Goal: Task Accomplishment & Management: Use online tool/utility

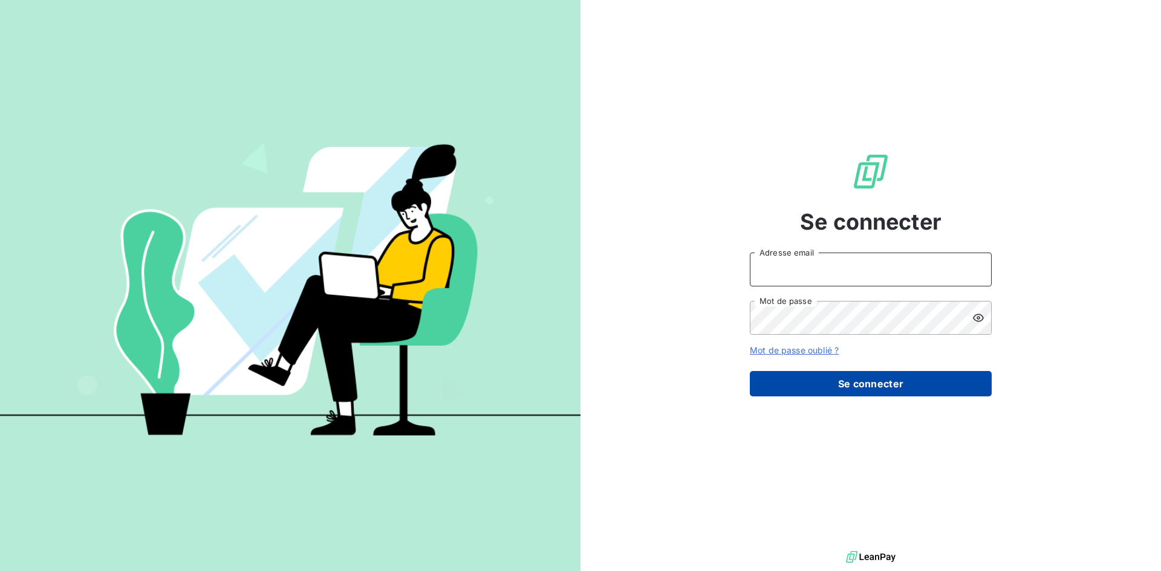
type input "[EMAIL_ADDRESS][DOMAIN_NAME]"
click at [928, 381] on button "Se connecter" at bounding box center [870, 383] width 242 height 25
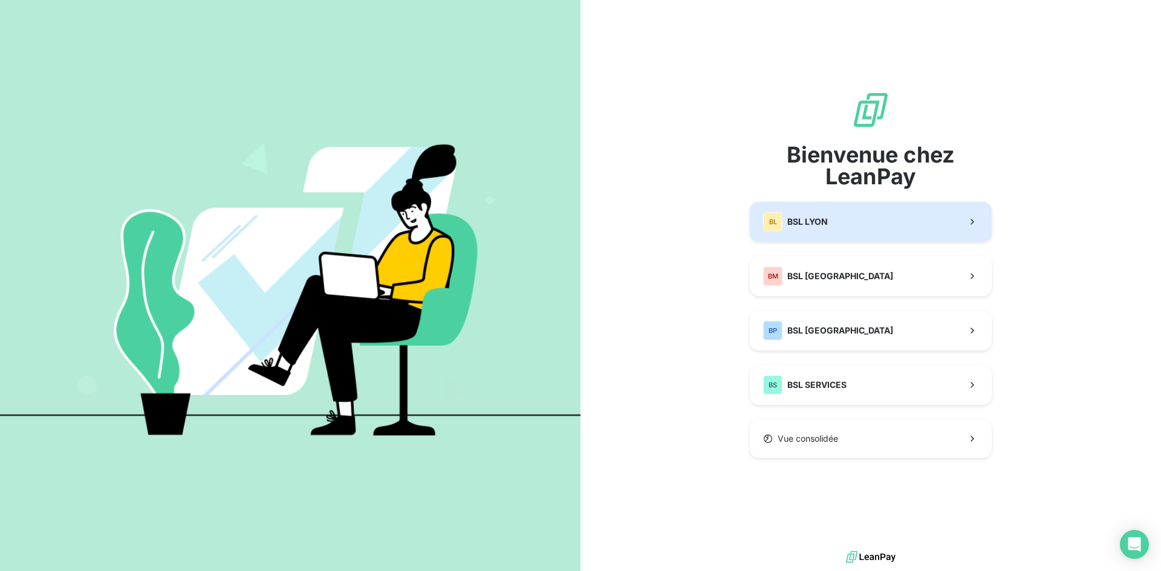
click at [817, 222] on span "BSL LYON" at bounding box center [807, 222] width 40 height 12
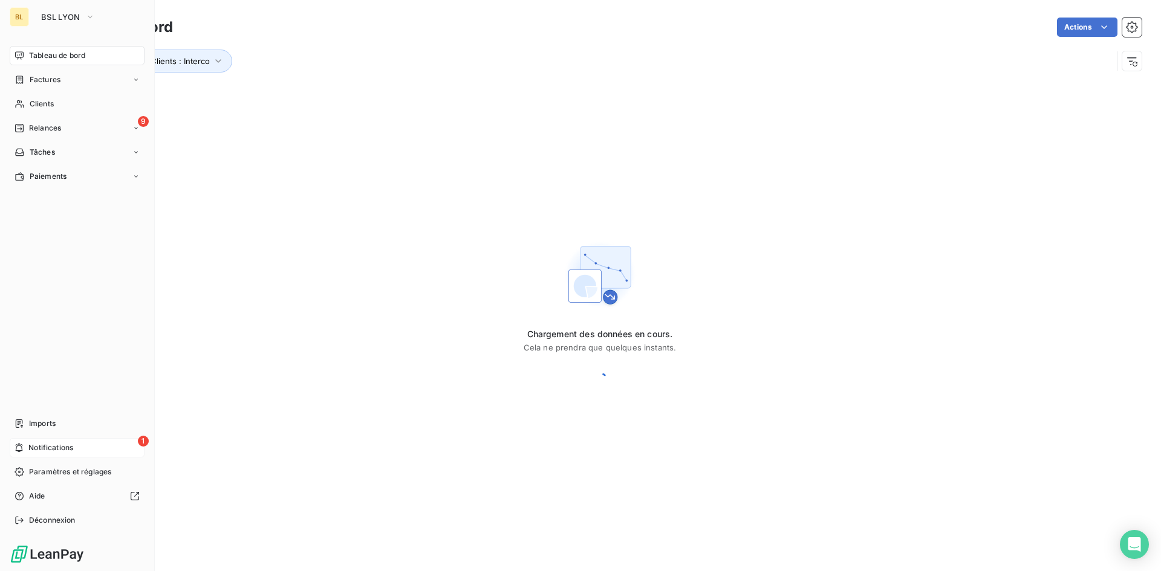
click at [73, 447] on span "Notifications" at bounding box center [50, 447] width 45 height 11
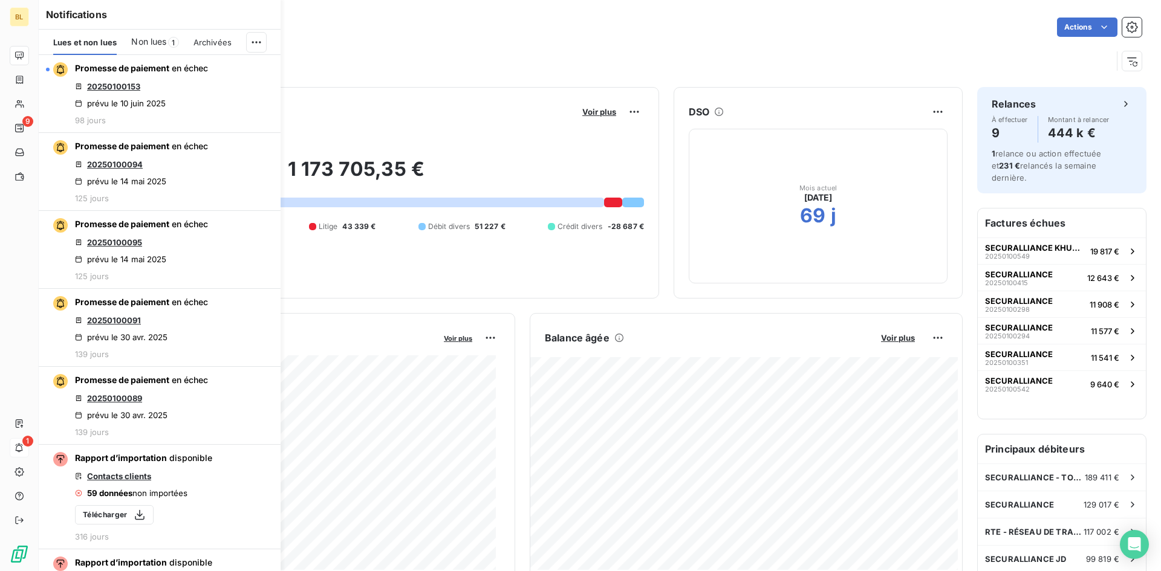
click at [157, 42] on span "Non lues" at bounding box center [148, 42] width 35 height 12
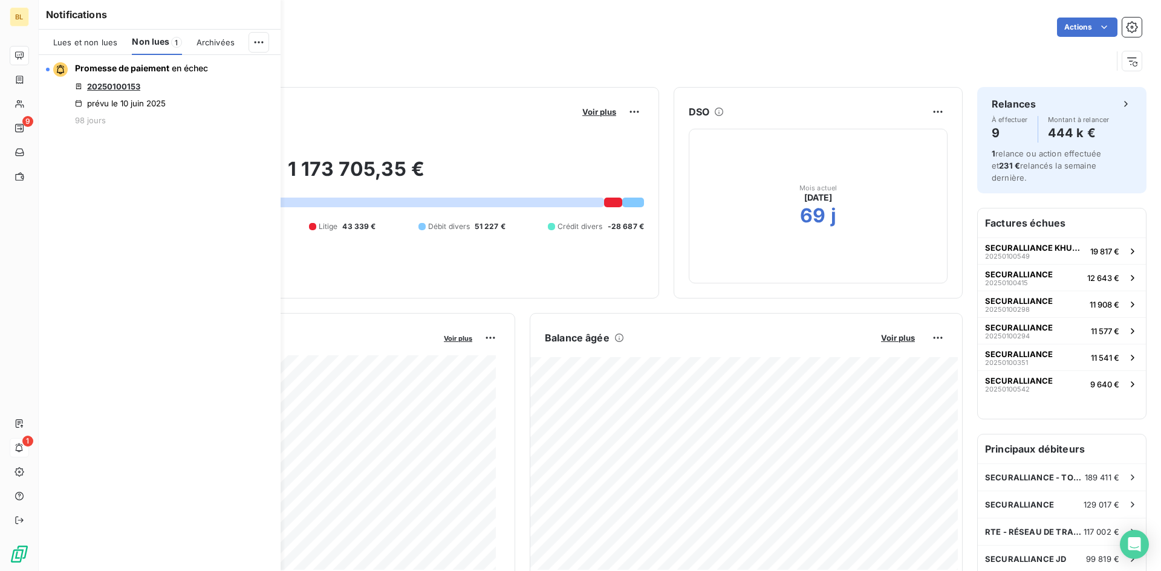
click at [66, 48] on div "Lues et non lues" at bounding box center [85, 42] width 64 height 25
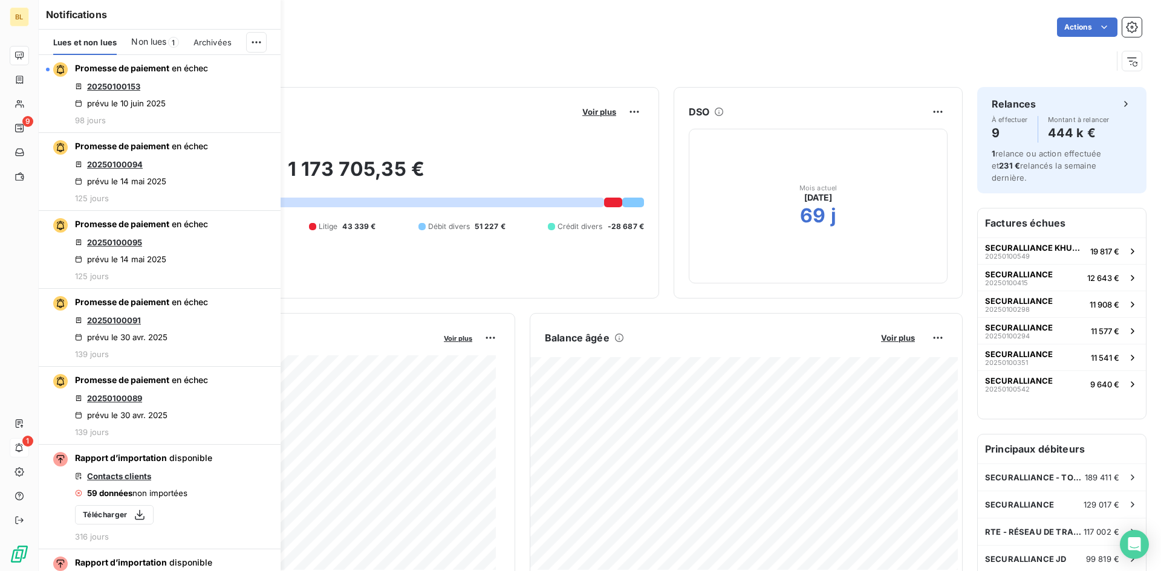
click at [202, 47] on span "Archivées" at bounding box center [212, 42] width 38 height 10
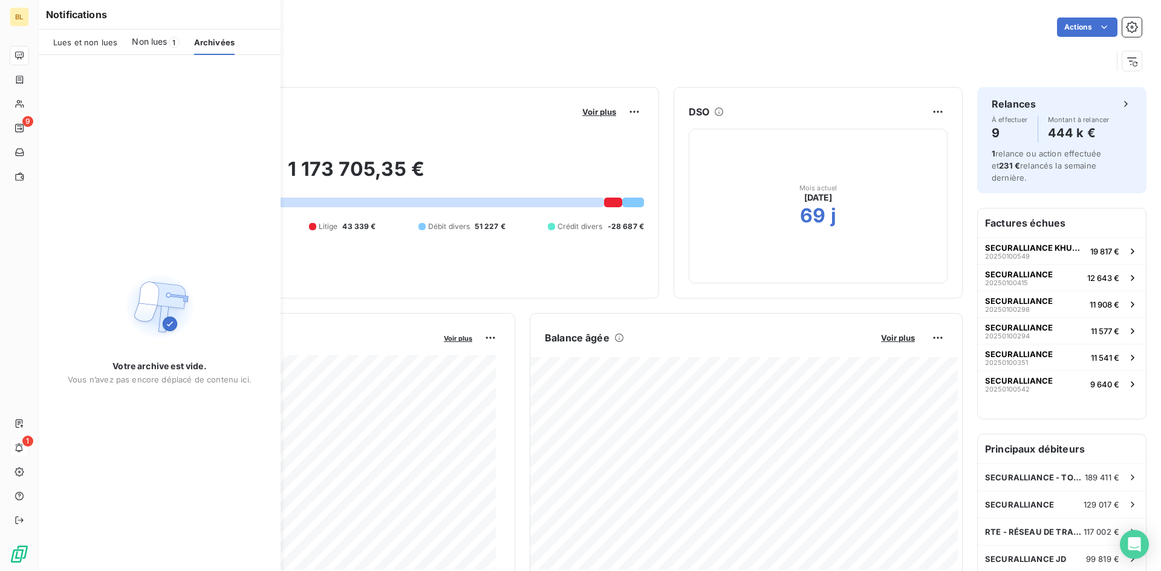
click at [151, 46] on span "Non lues" at bounding box center [149, 42] width 35 height 12
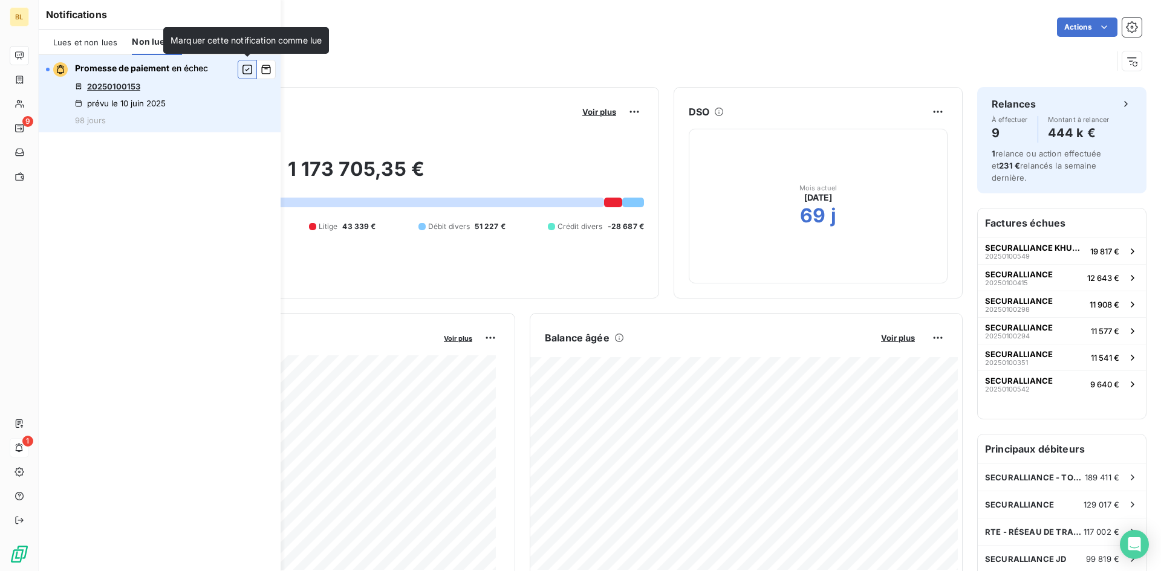
click at [239, 68] on button "button" at bounding box center [247, 69] width 19 height 19
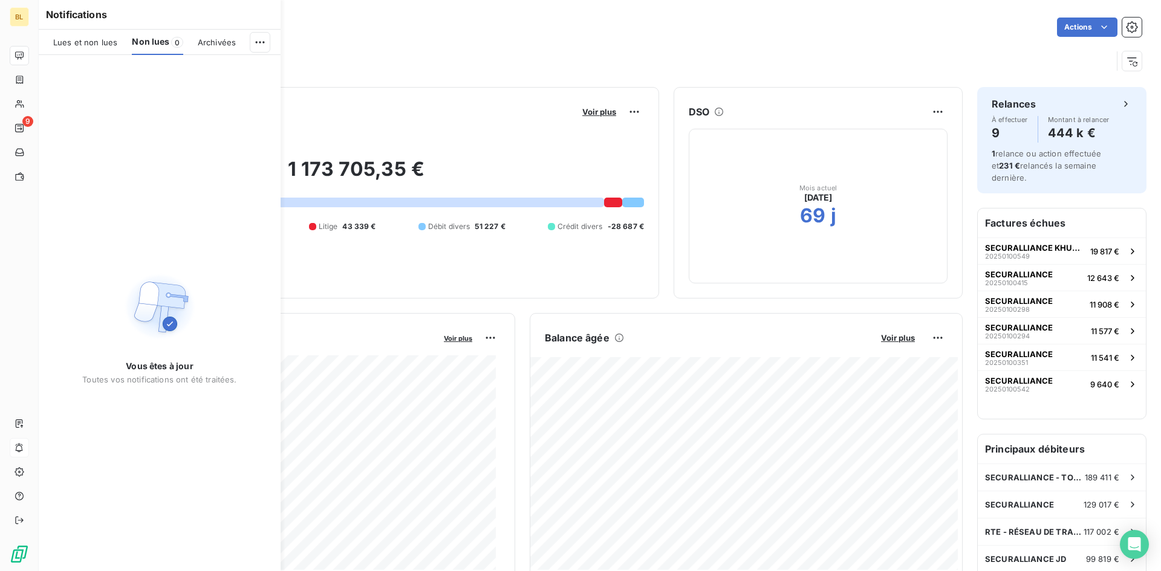
click at [79, 47] on div "Lues et non lues" at bounding box center [85, 42] width 64 height 25
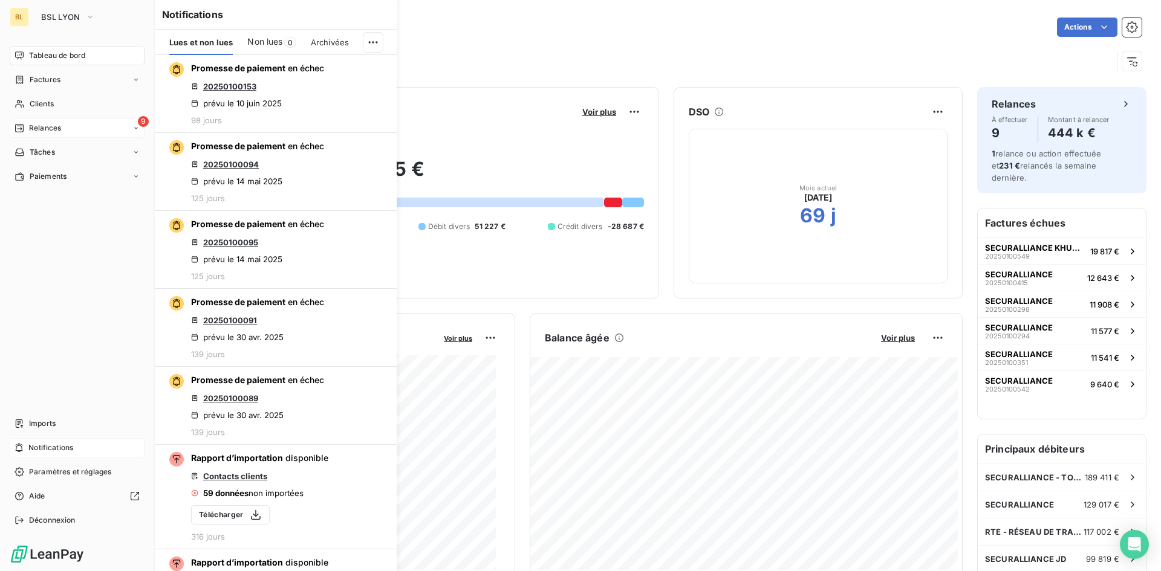
click at [48, 125] on span "Relances" at bounding box center [45, 128] width 32 height 11
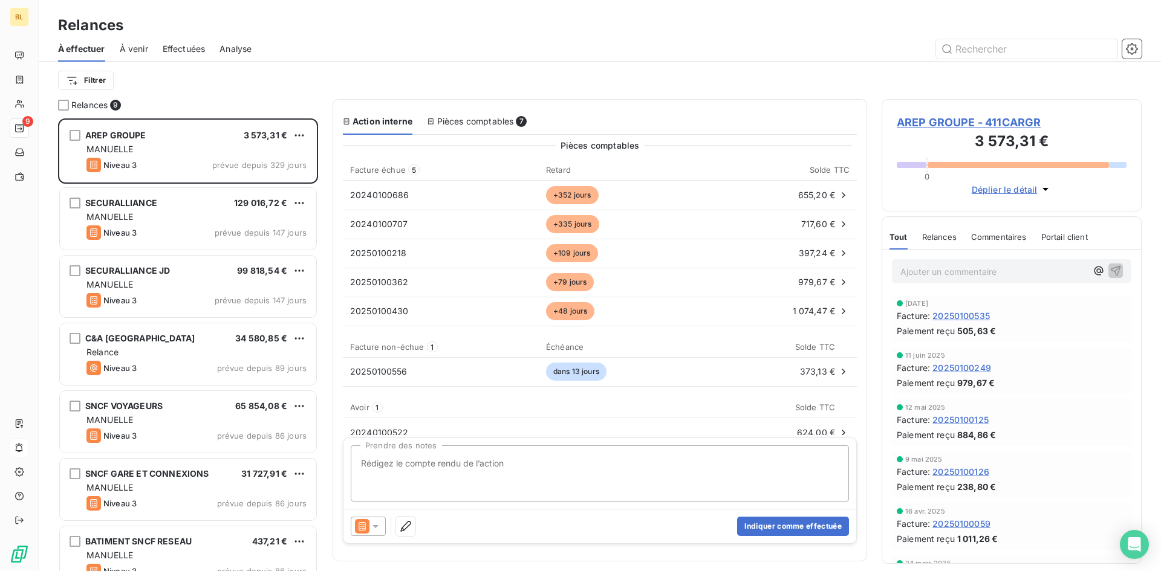
scroll to position [38, 0]
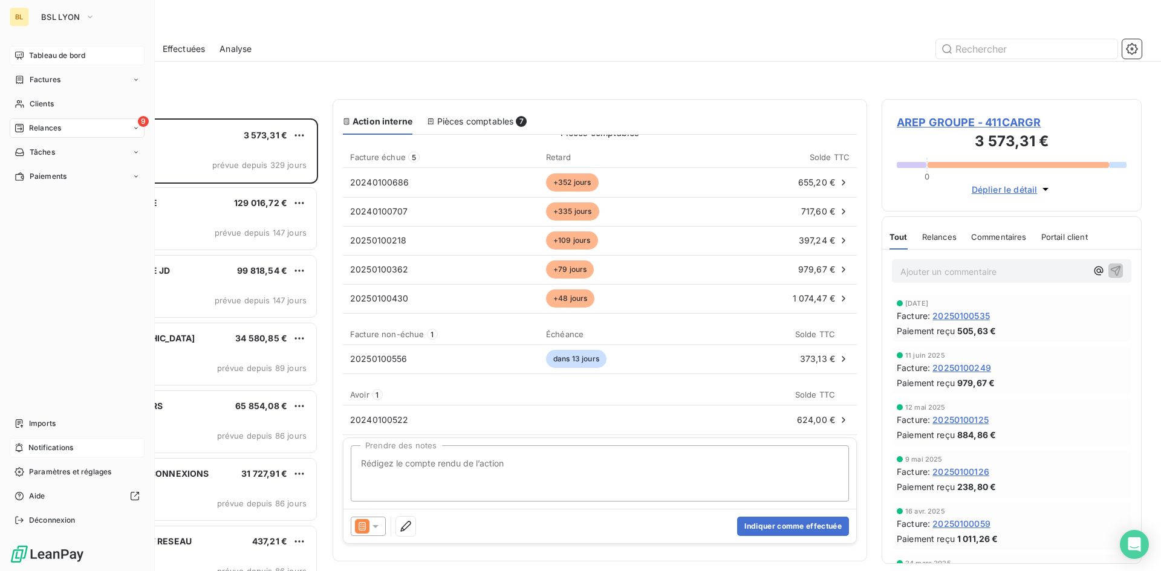
click at [25, 53] on div "Tableau de bord" at bounding box center [77, 55] width 135 height 19
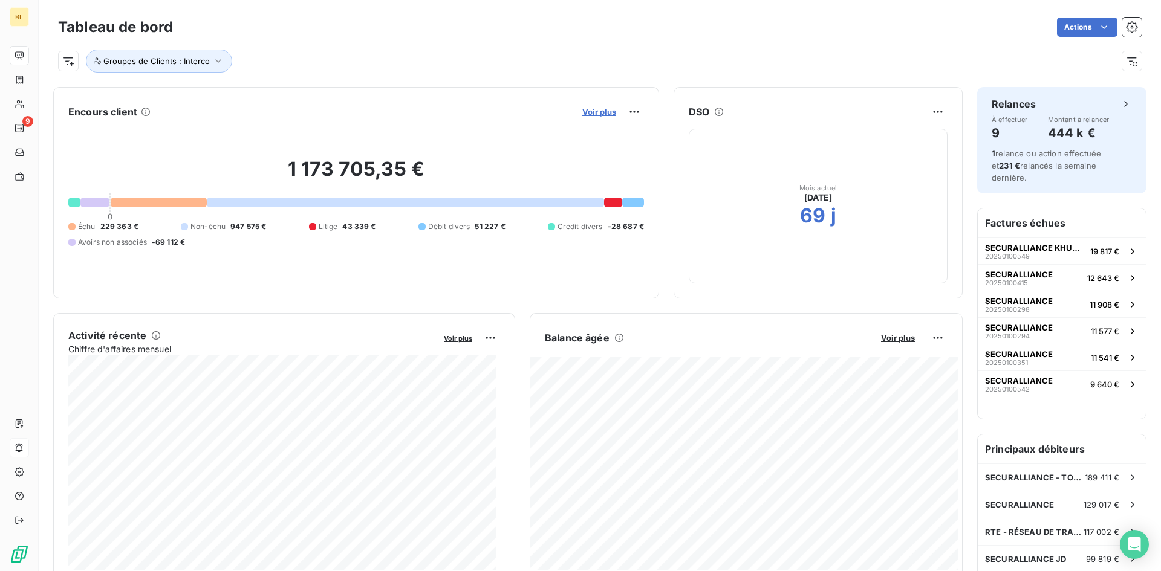
click at [600, 112] on span "Voir plus" at bounding box center [599, 112] width 34 height 10
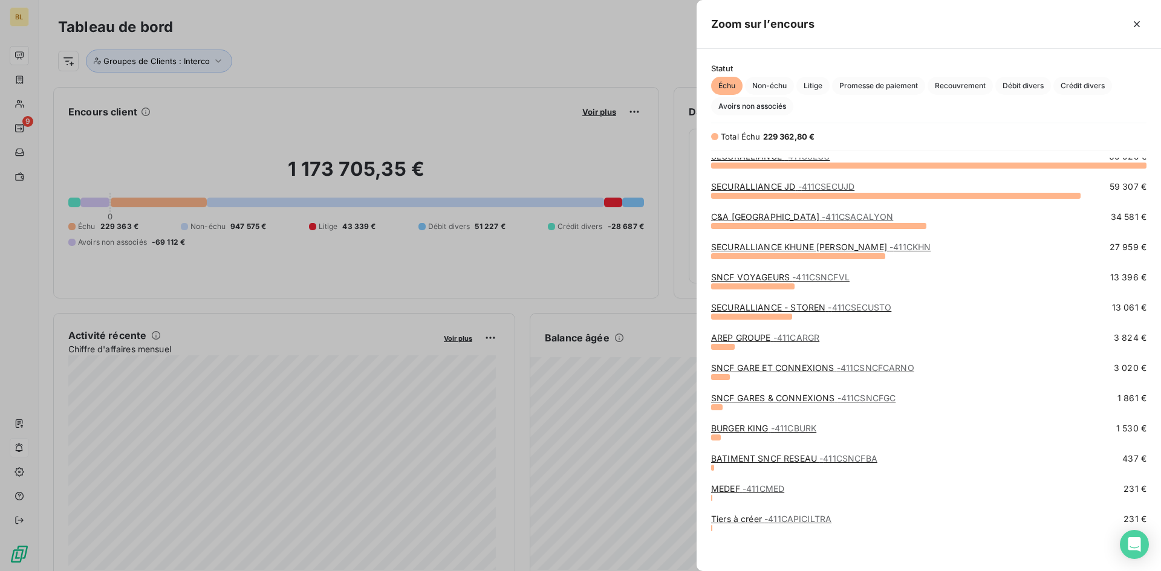
scroll to position [8, 0]
click at [774, 429] on span "- 411CBURK" at bounding box center [793, 427] width 45 height 10
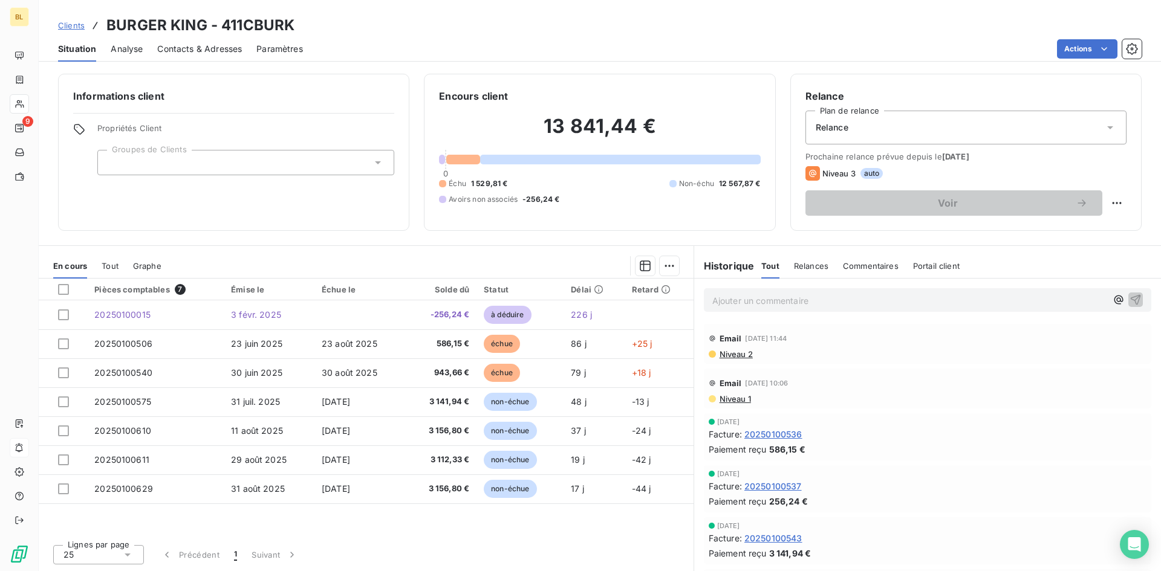
click at [883, 134] on div "Relance" at bounding box center [965, 128] width 321 height 34
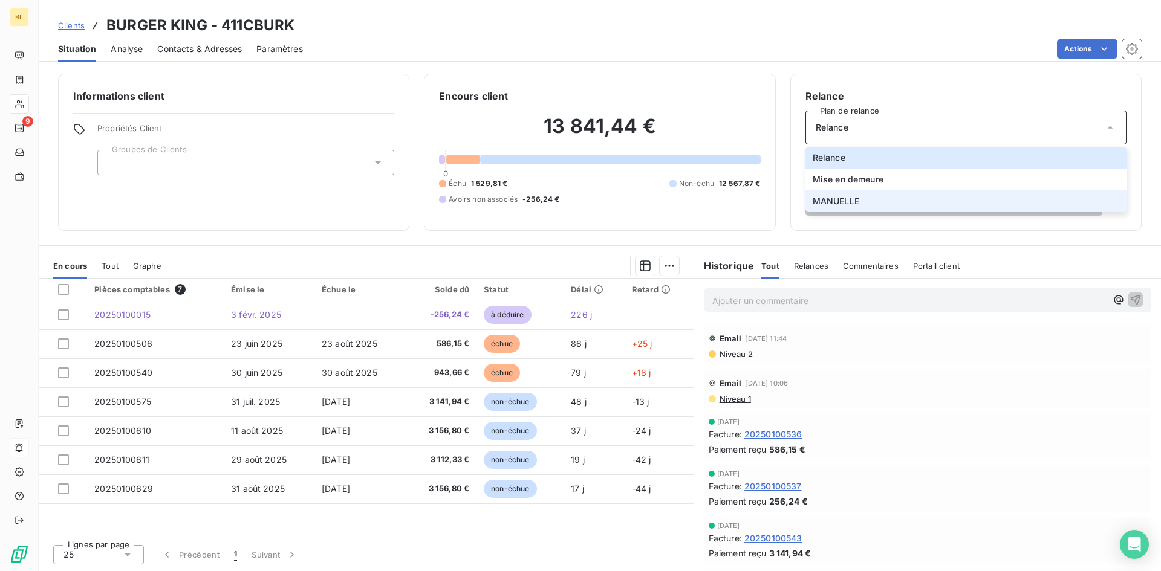
click at [875, 205] on li "MANUELLE" at bounding box center [965, 201] width 321 height 22
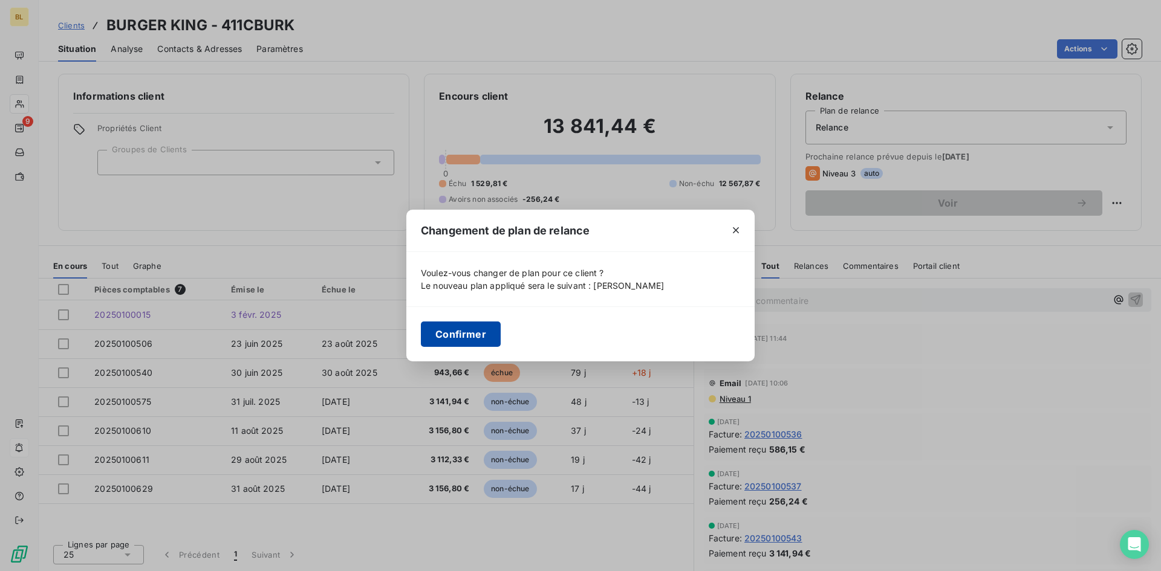
click at [453, 342] on button "Confirmer" at bounding box center [461, 334] width 80 height 25
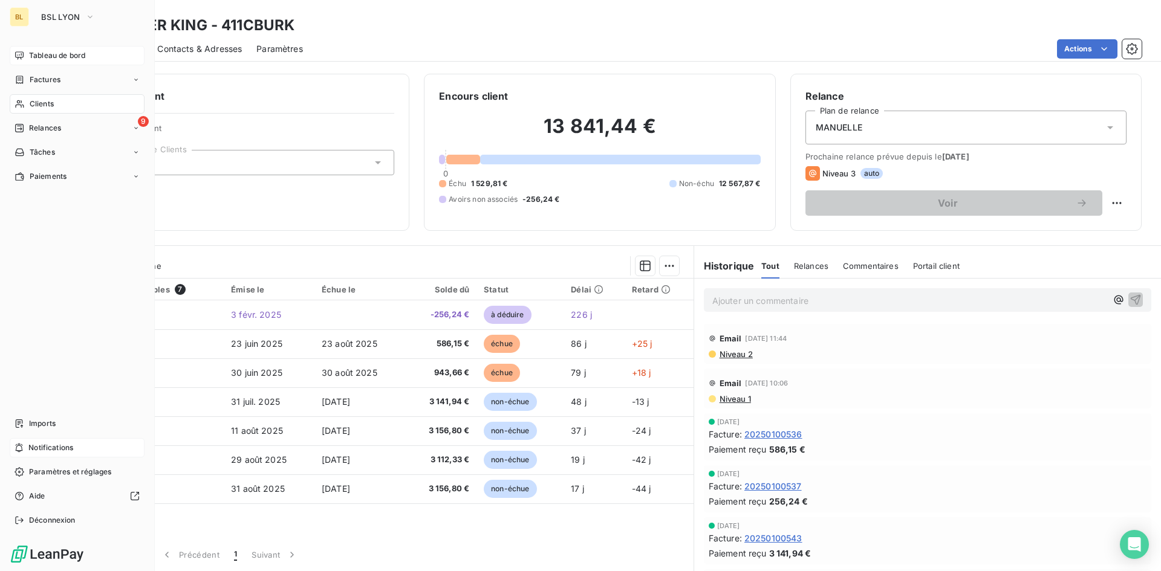
click at [53, 59] on span "Tableau de bord" at bounding box center [57, 55] width 56 height 11
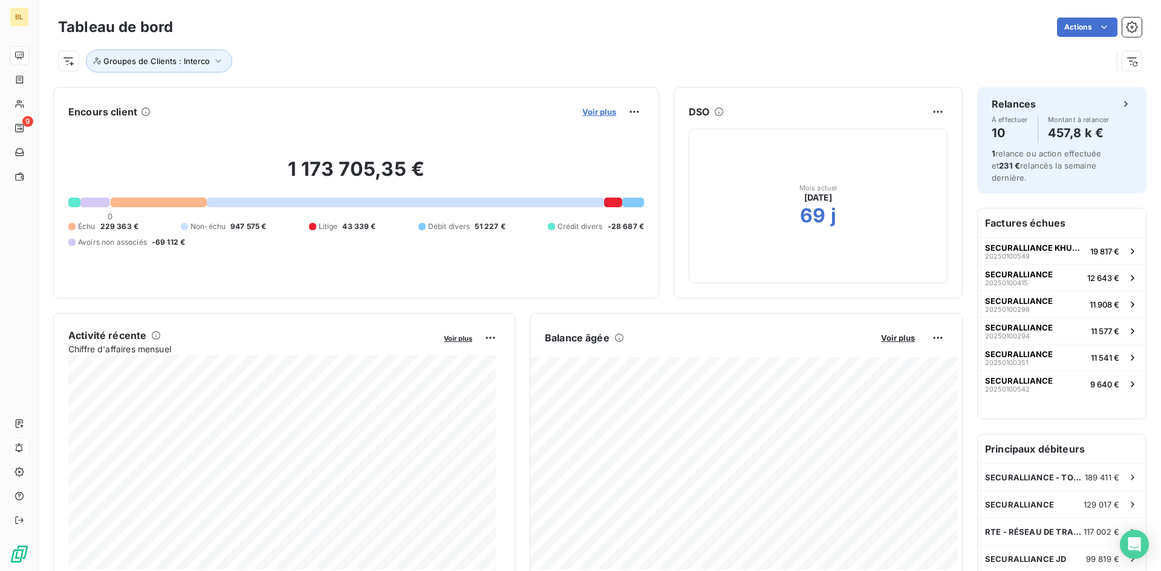
click at [594, 110] on span "Voir plus" at bounding box center [599, 112] width 34 height 10
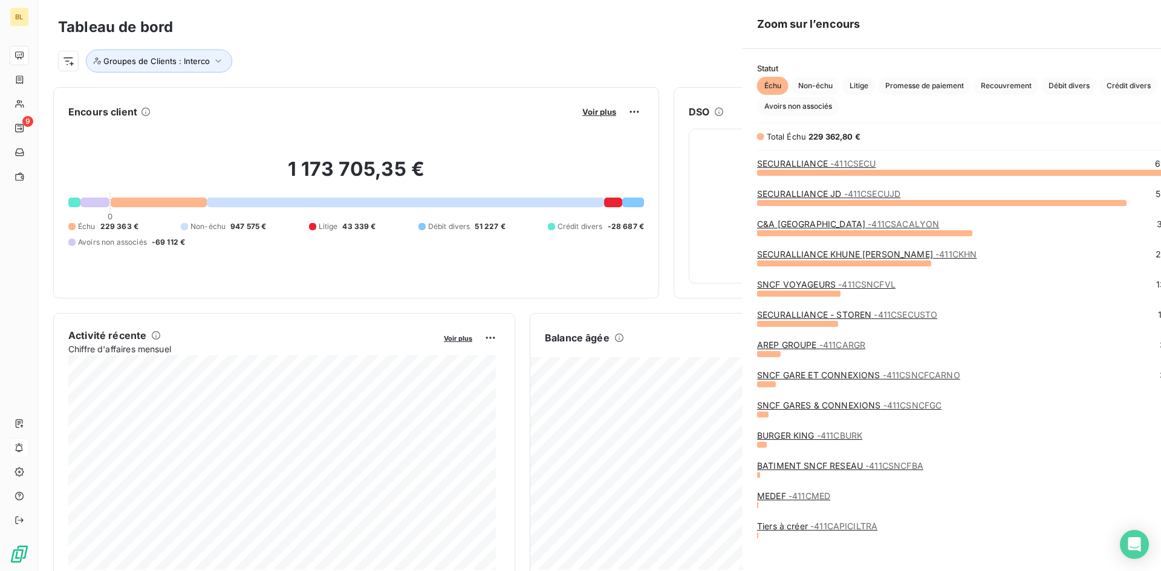
scroll to position [562, 455]
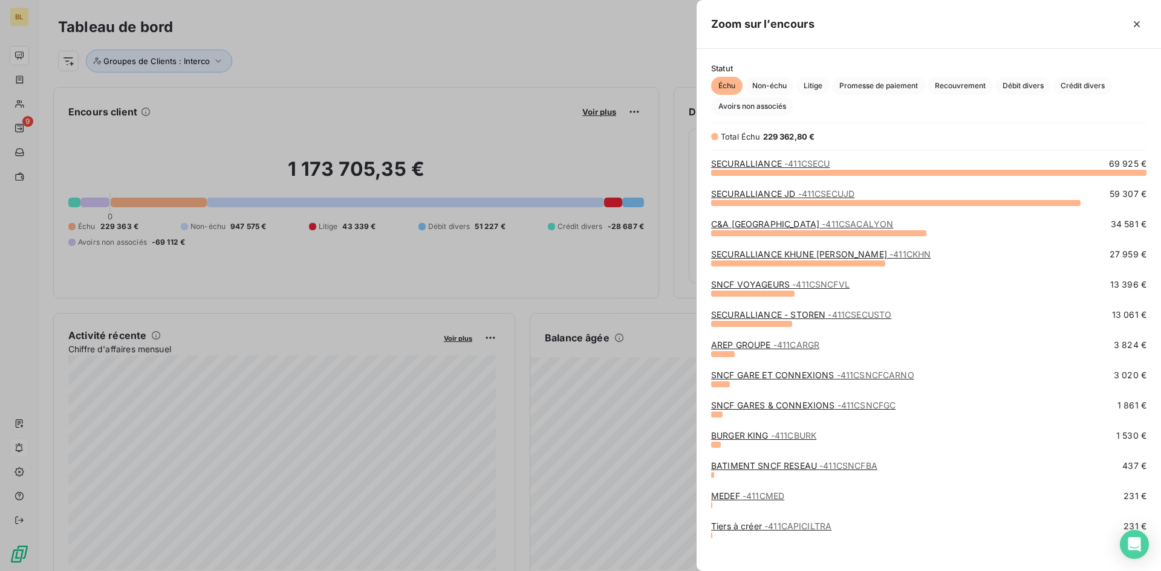
click at [763, 435] on link "BURGER KING - 411CBURK" at bounding box center [763, 435] width 105 height 10
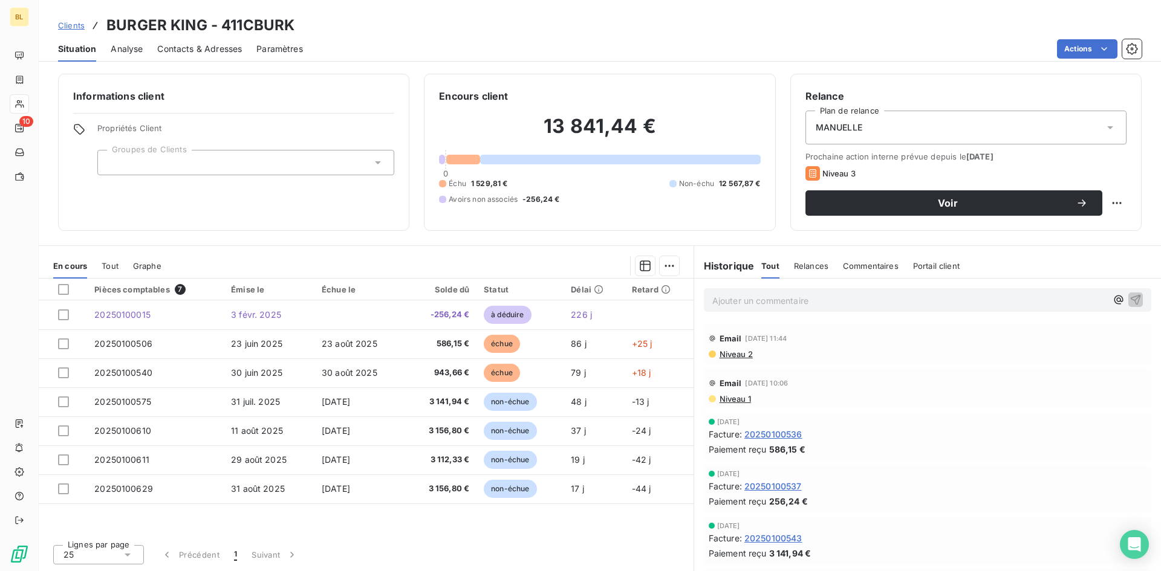
click at [740, 352] on span "Niveau 2" at bounding box center [735, 354] width 34 height 10
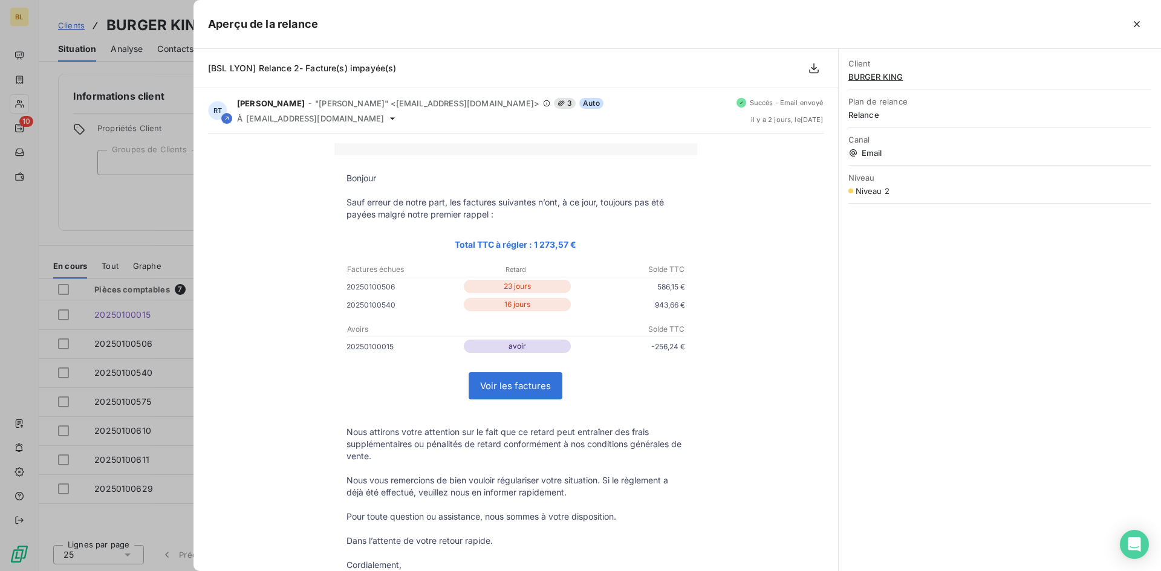
click at [161, 198] on div at bounding box center [580, 285] width 1161 height 571
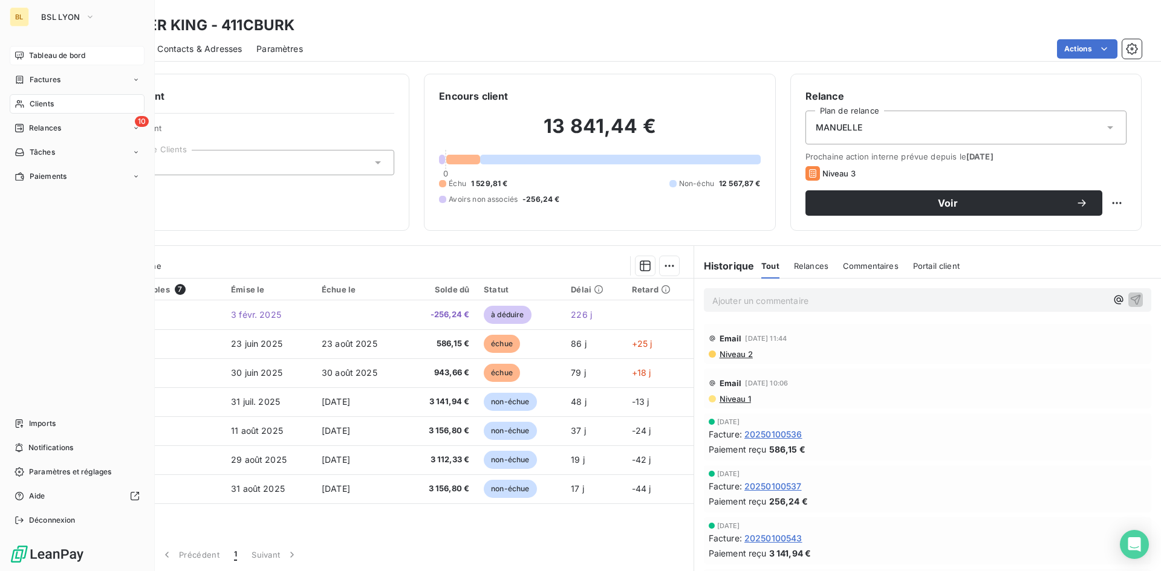
click at [34, 51] on span "Tableau de bord" at bounding box center [57, 55] width 56 height 11
